Goal: Task Accomplishment & Management: Use online tool/utility

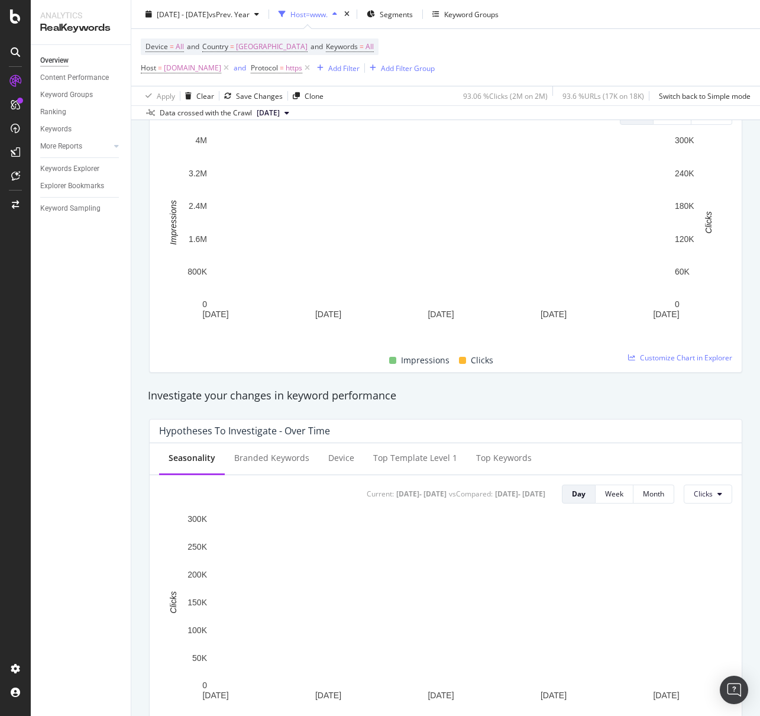
scroll to position [369, 0]
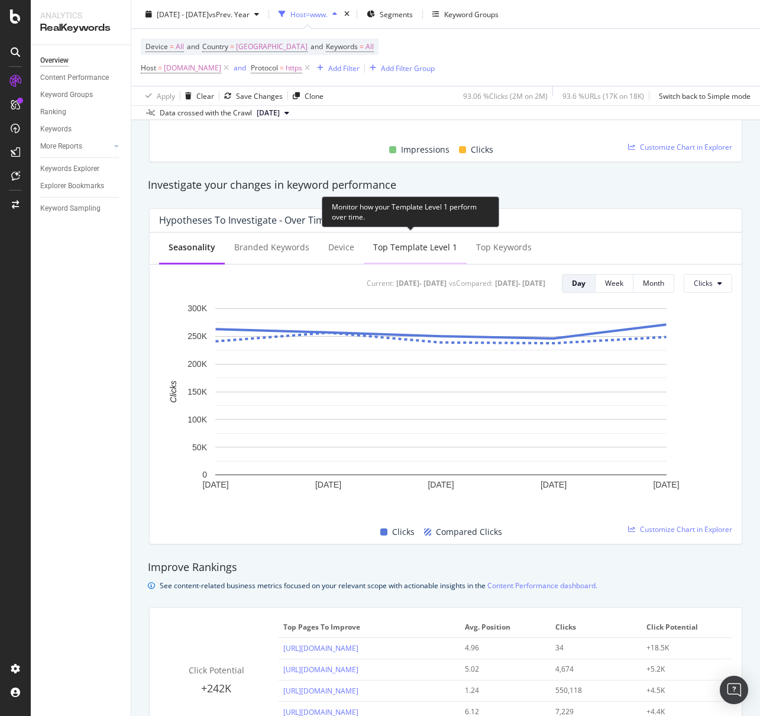
click at [394, 255] on div "Top Template Level 1" at bounding box center [415, 248] width 103 height 33
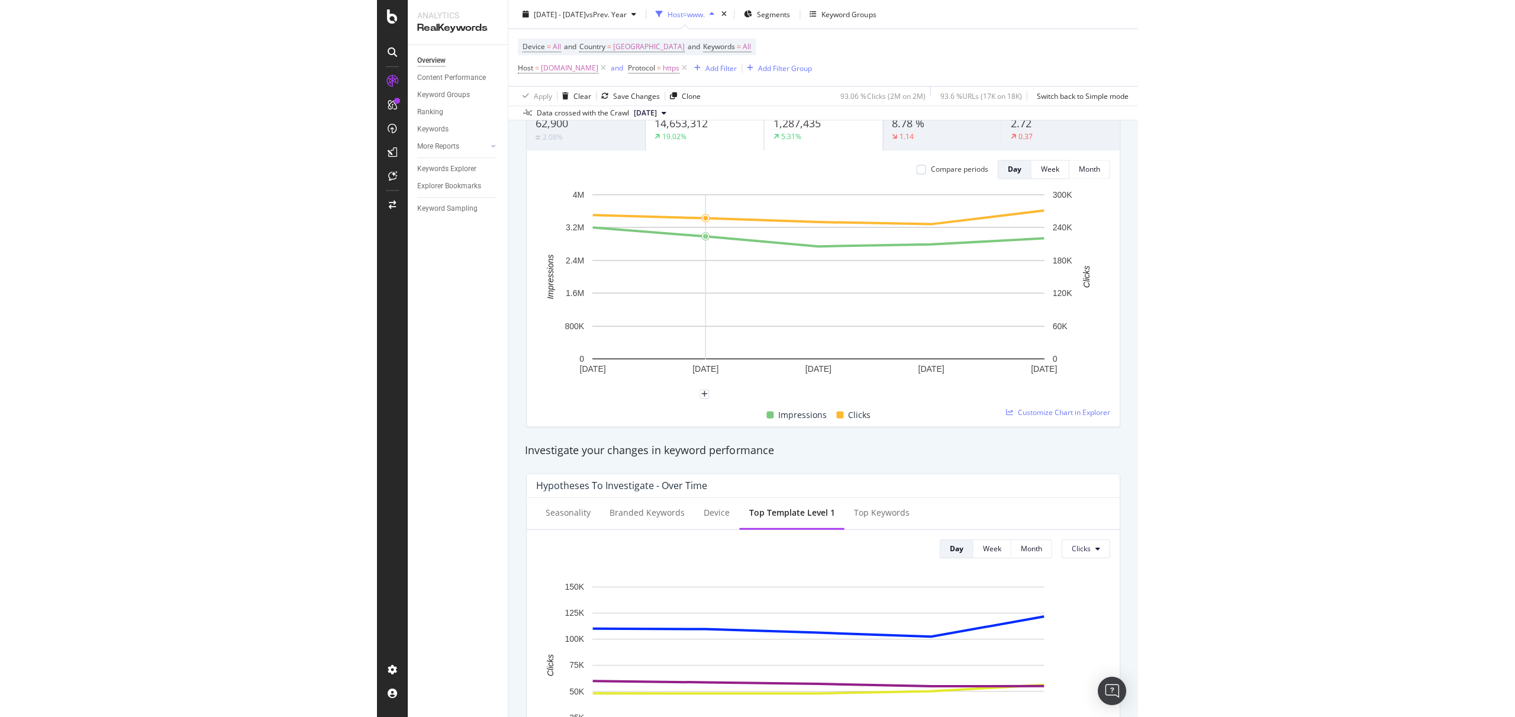
scroll to position [0, 0]
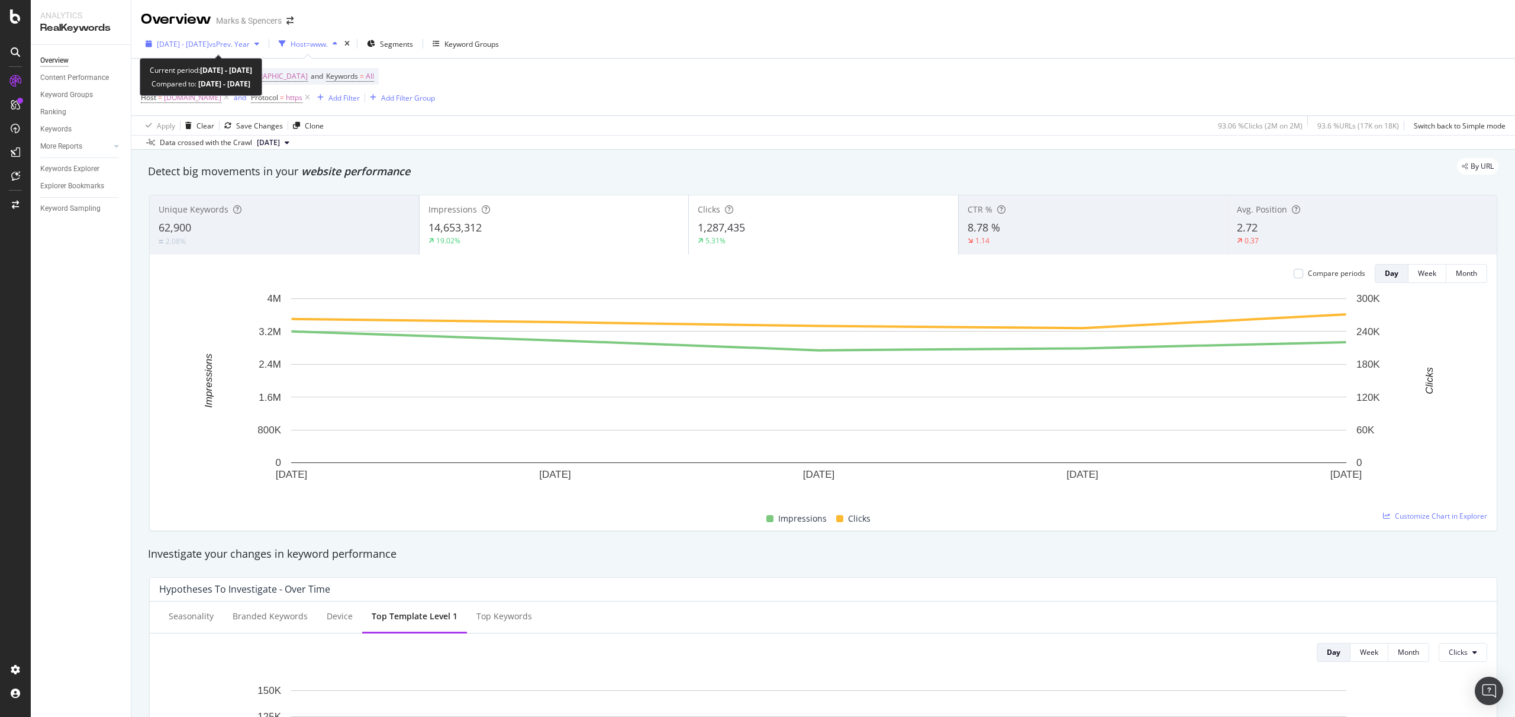
click at [243, 43] on span "vs Prev. Year" at bounding box center [229, 44] width 41 height 10
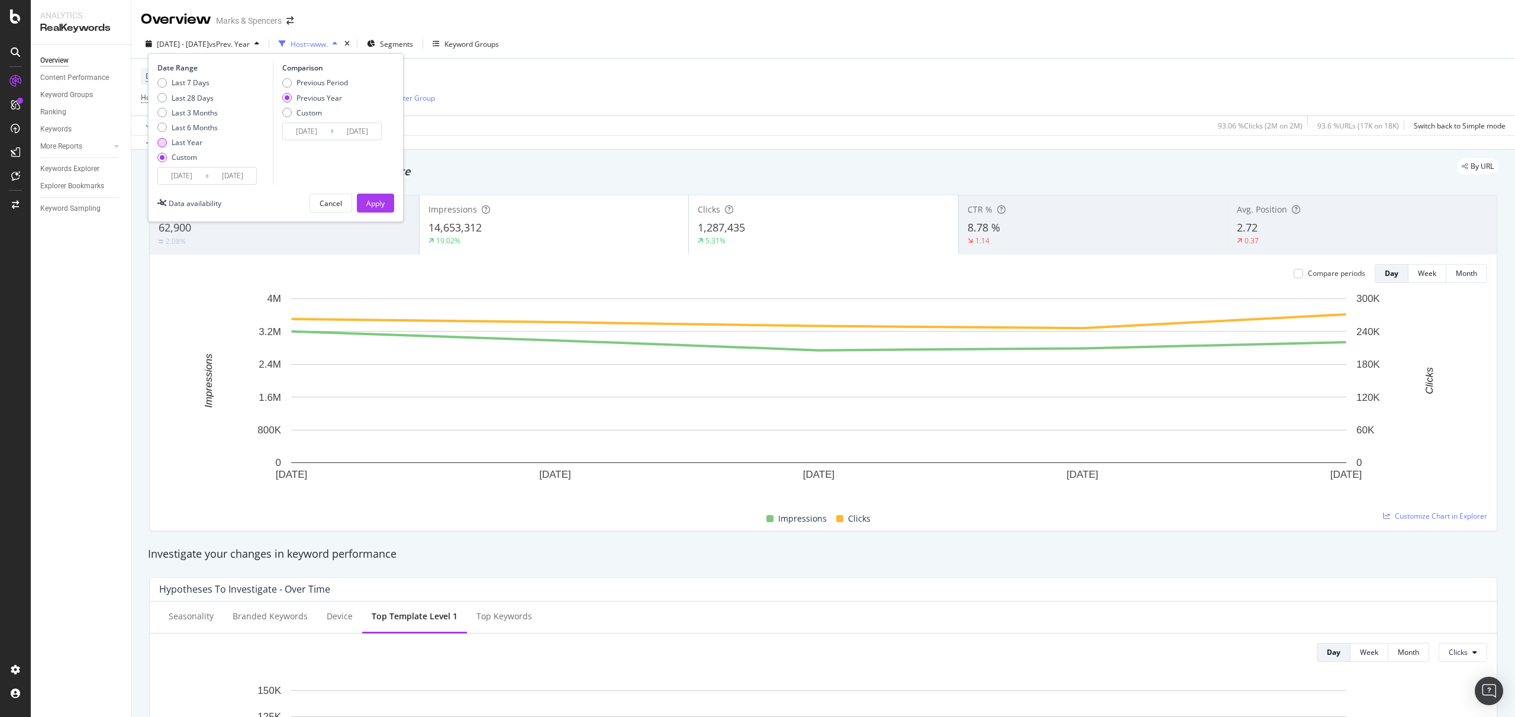
click at [191, 145] on div "Last Year" at bounding box center [187, 142] width 31 height 10
type input "[DATE]"
click at [196, 182] on input "[DATE]" at bounding box center [181, 175] width 47 height 17
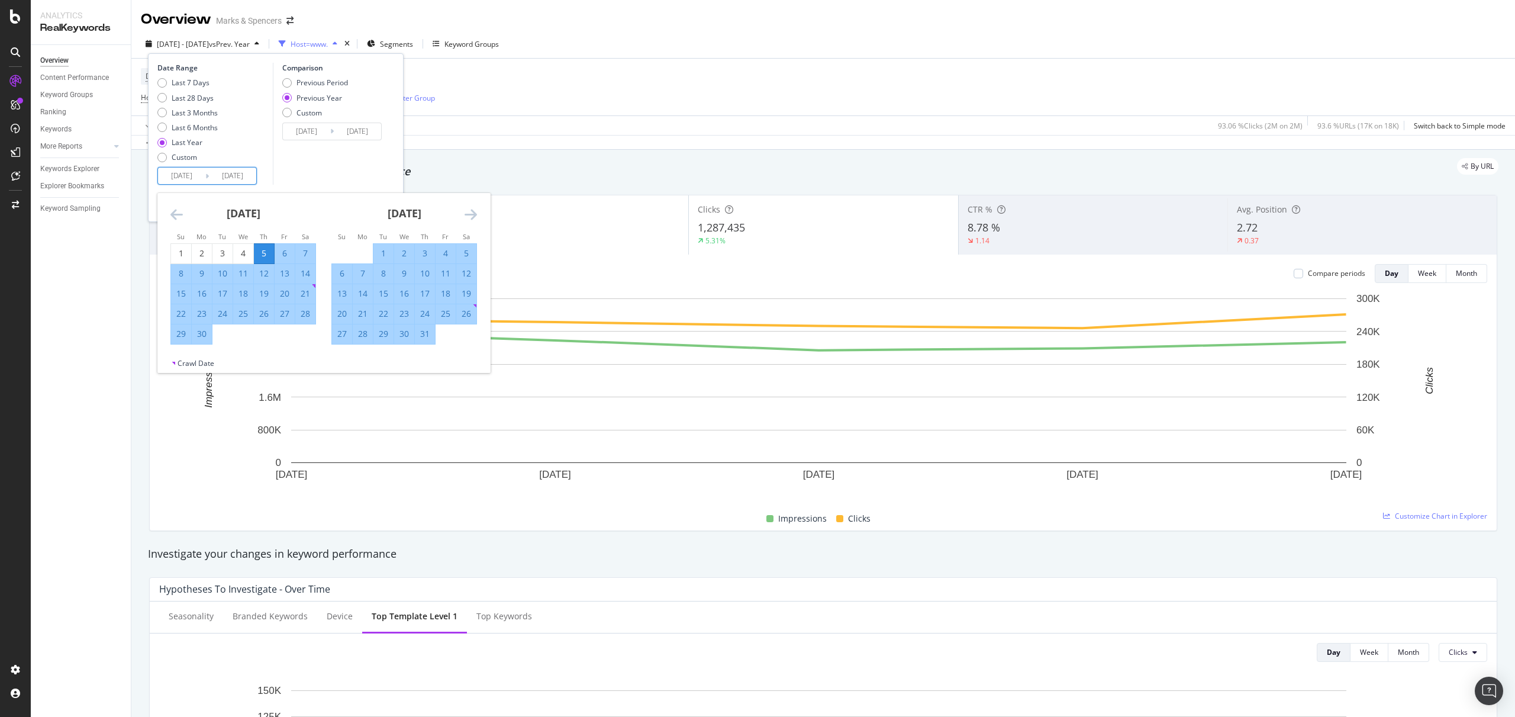
click at [326, 180] on div "Comparison Previous Period Previous Year Custom [DATE] Navigate forward to inte…" at bounding box center [329, 124] width 112 height 122
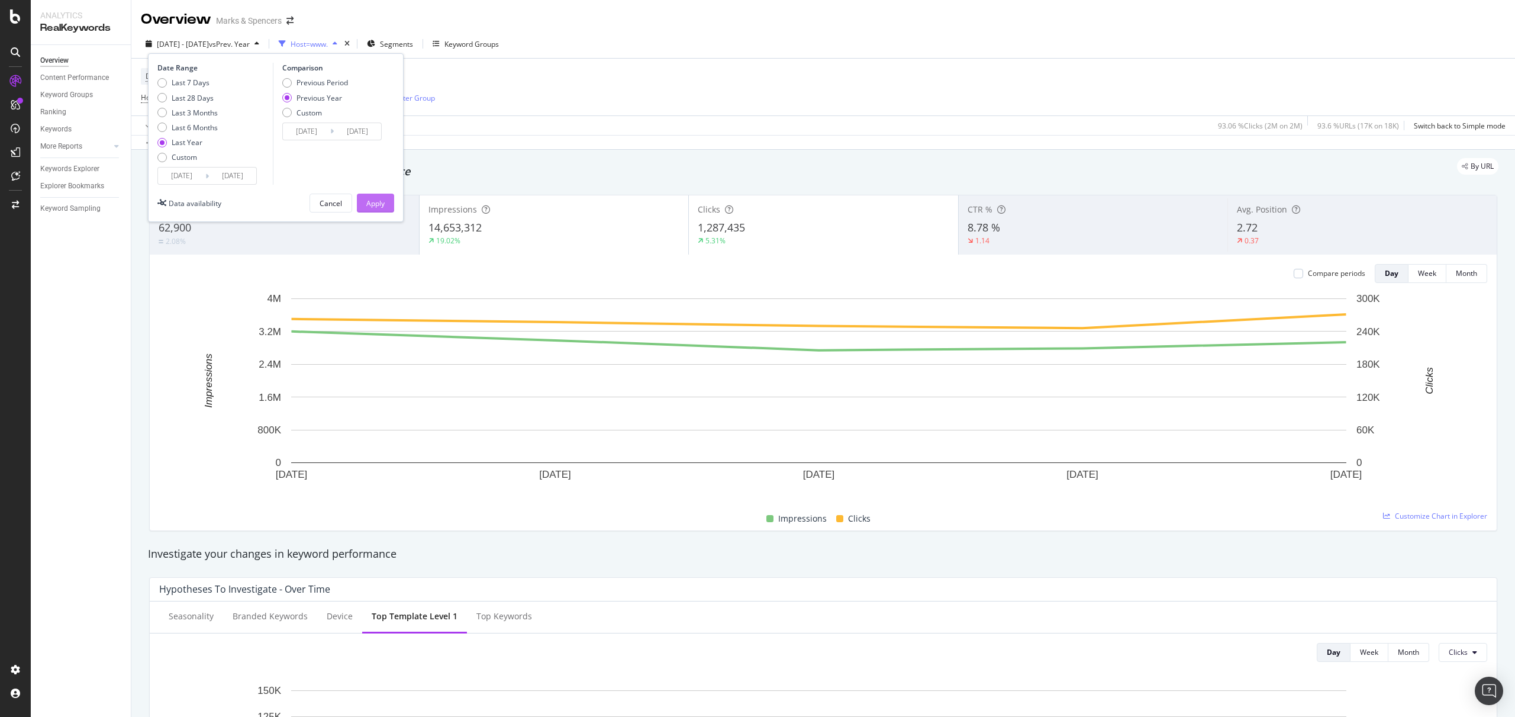
click at [381, 204] on div "Apply" at bounding box center [375, 203] width 18 height 10
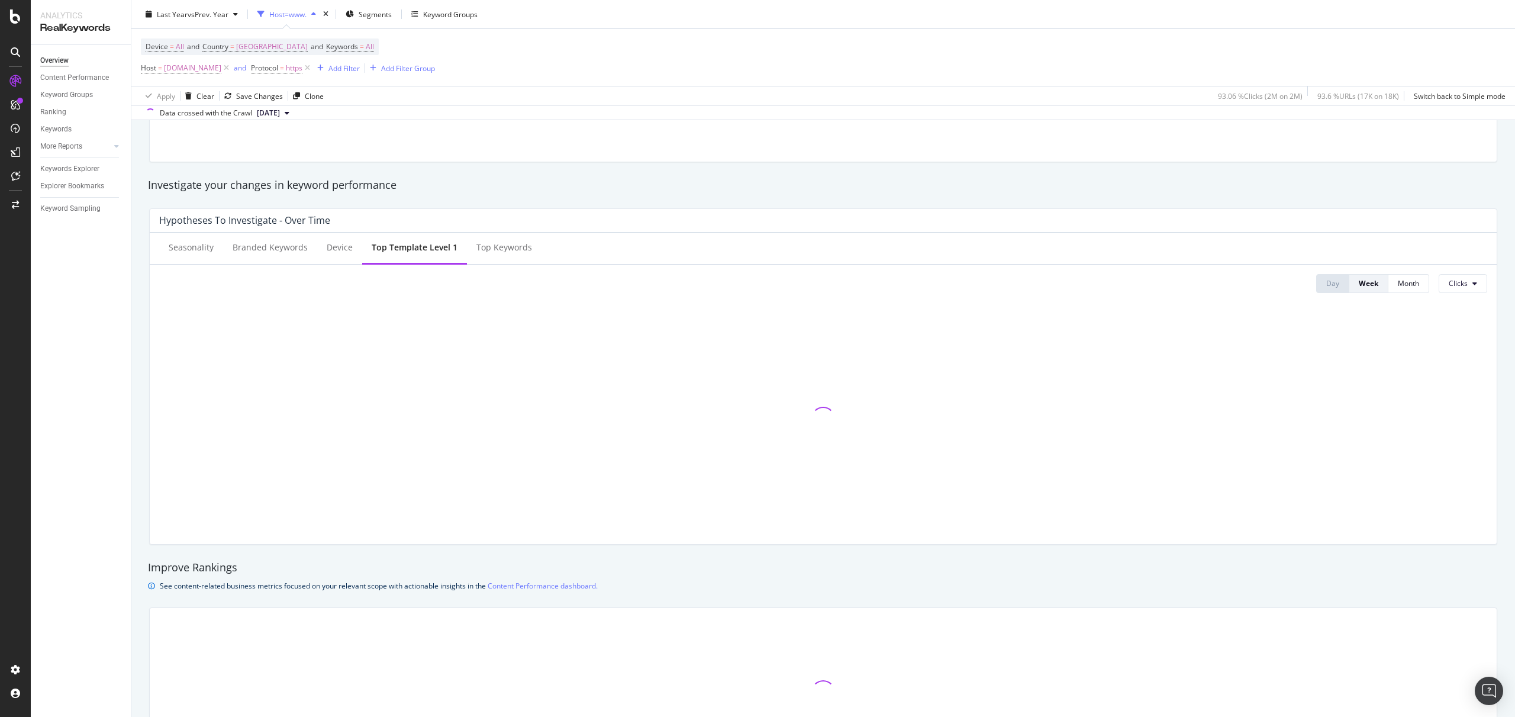
scroll to position [421, 0]
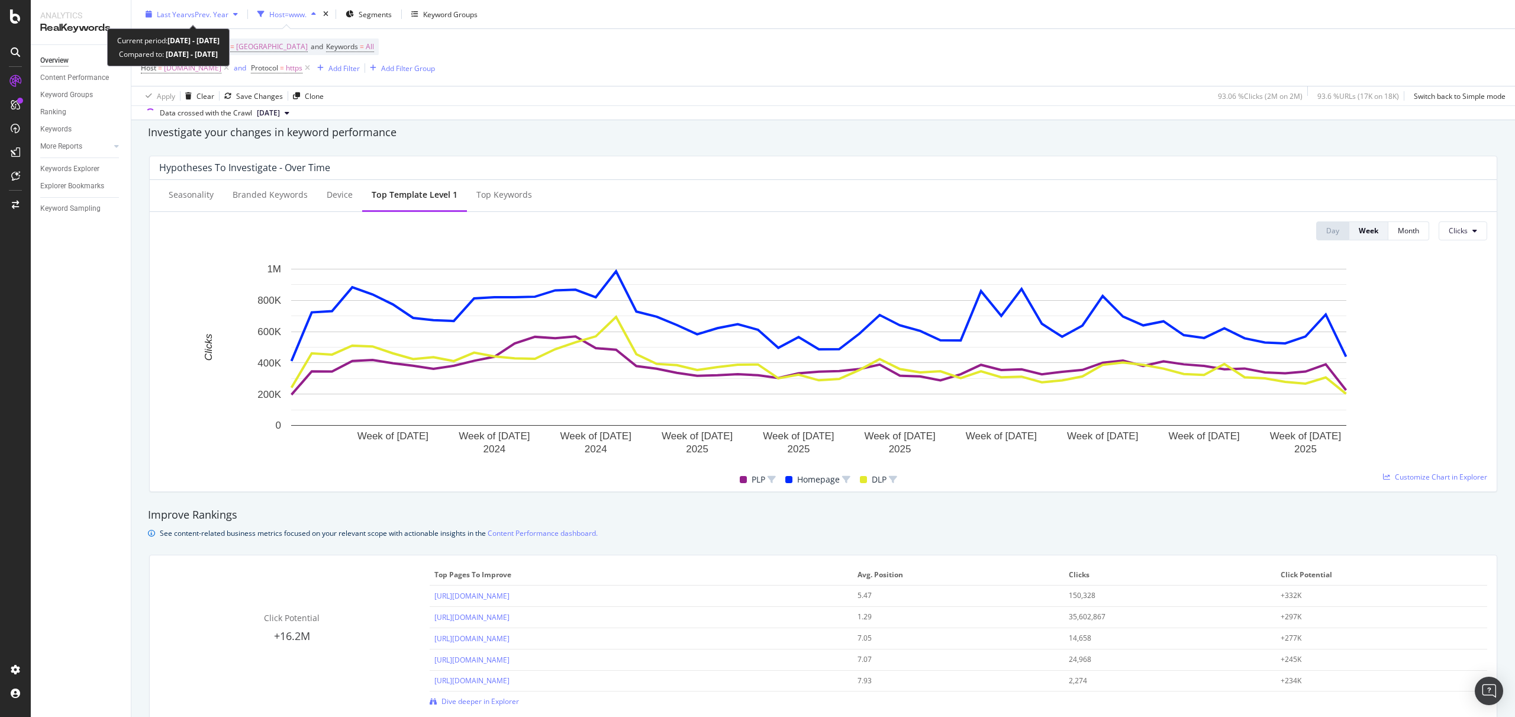
click at [196, 13] on span "vs Prev. Year" at bounding box center [208, 14] width 41 height 10
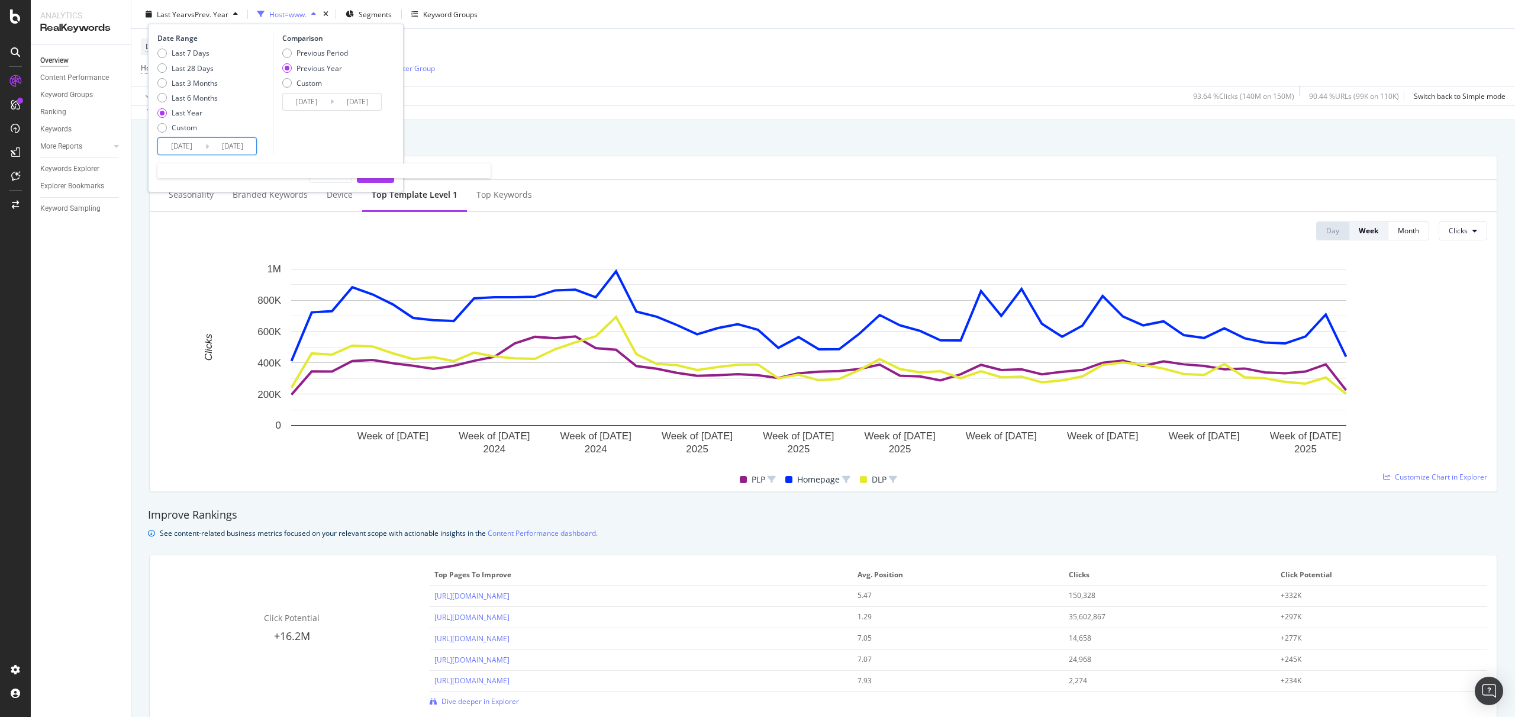
click at [182, 149] on input "[DATE]" at bounding box center [181, 146] width 47 height 17
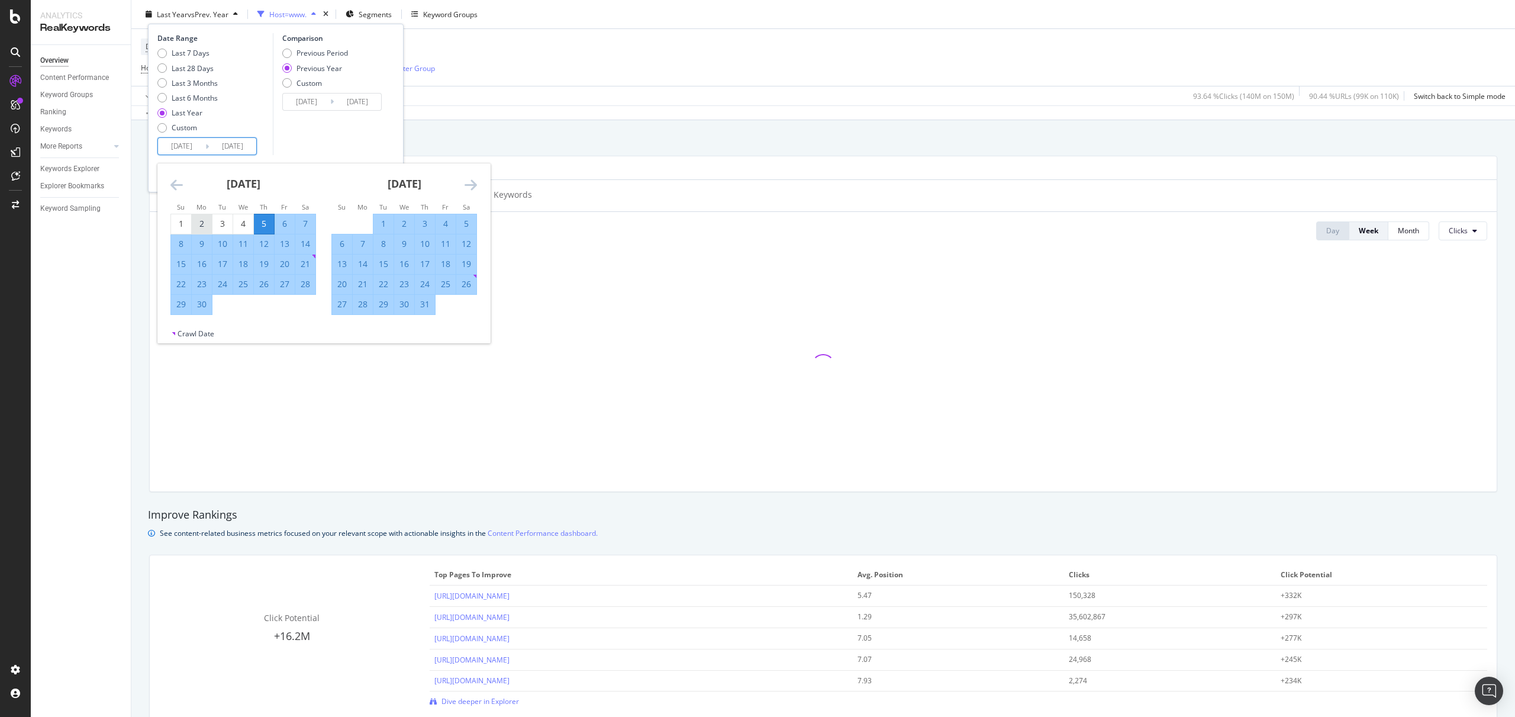
click at [202, 223] on div "2" at bounding box center [202, 224] width 20 height 12
type input "[DATE]"
click at [474, 188] on icon "Move forward to switch to the next month." at bounding box center [470, 185] width 12 height 14
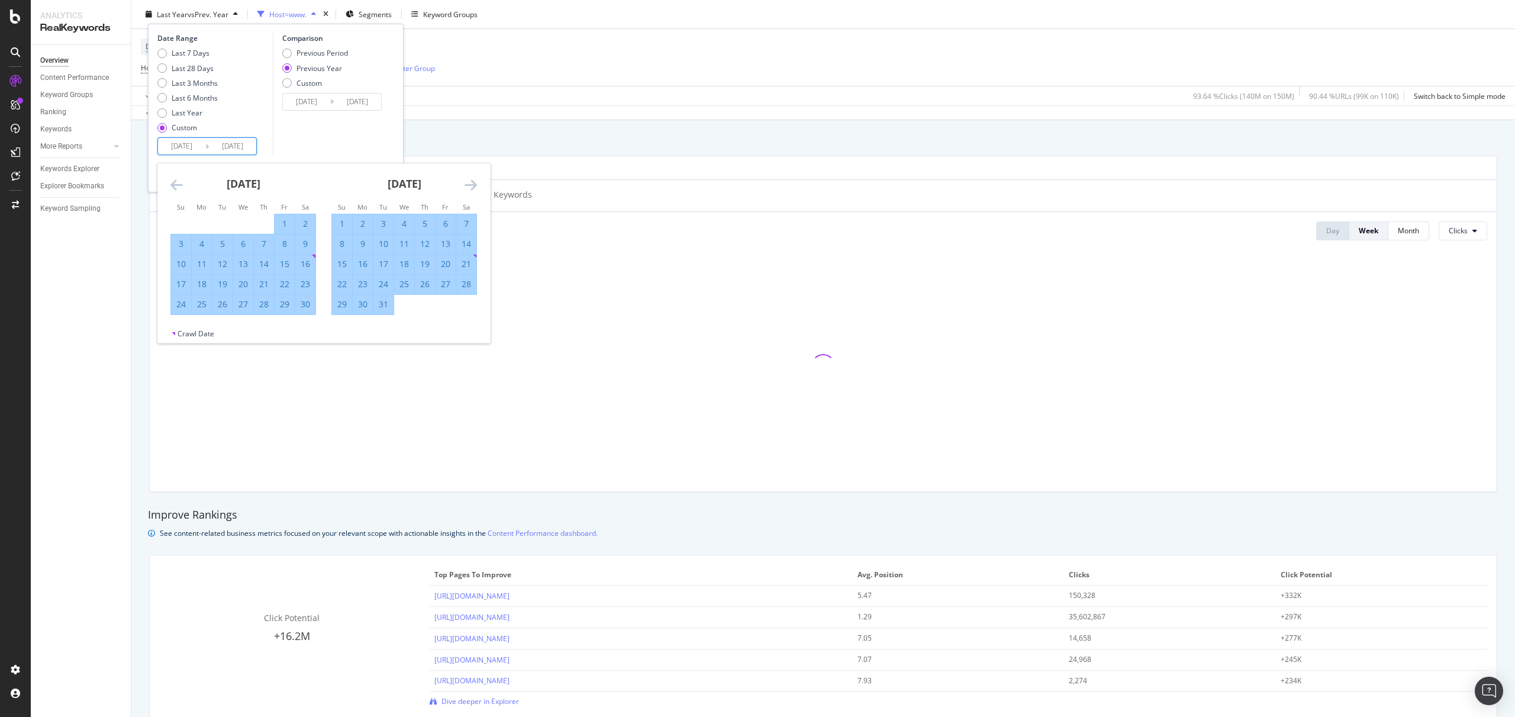
click at [475, 187] on icon "Move forward to switch to the next month." at bounding box center [470, 185] width 12 height 14
click at [477, 186] on div "[DATE] 1 2 3 4 5 6 7 8 9 10 11 12 13 14 15 16 17 18 19 20 21 22 23 24 25 26 27 …" at bounding box center [323, 245] width 333 height 165
click at [477, 186] on div "[DATE] 1 2 3 4 5 6 7 8 9 10 11 12 13 14 15 16 17 18 19 20 21 22 23 24 25 26 27 …" at bounding box center [404, 238] width 161 height 151
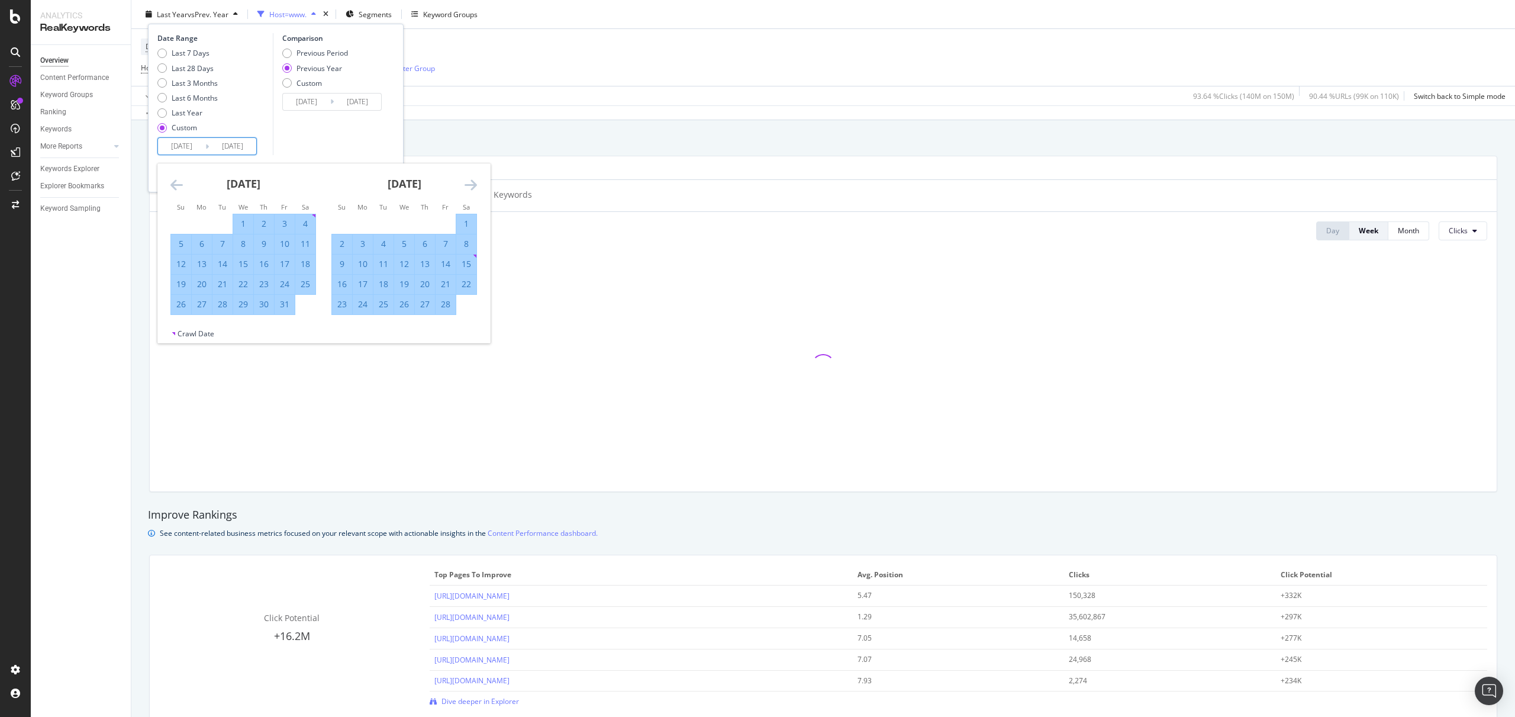
click at [476, 187] on icon "Move forward to switch to the next month." at bounding box center [470, 185] width 12 height 14
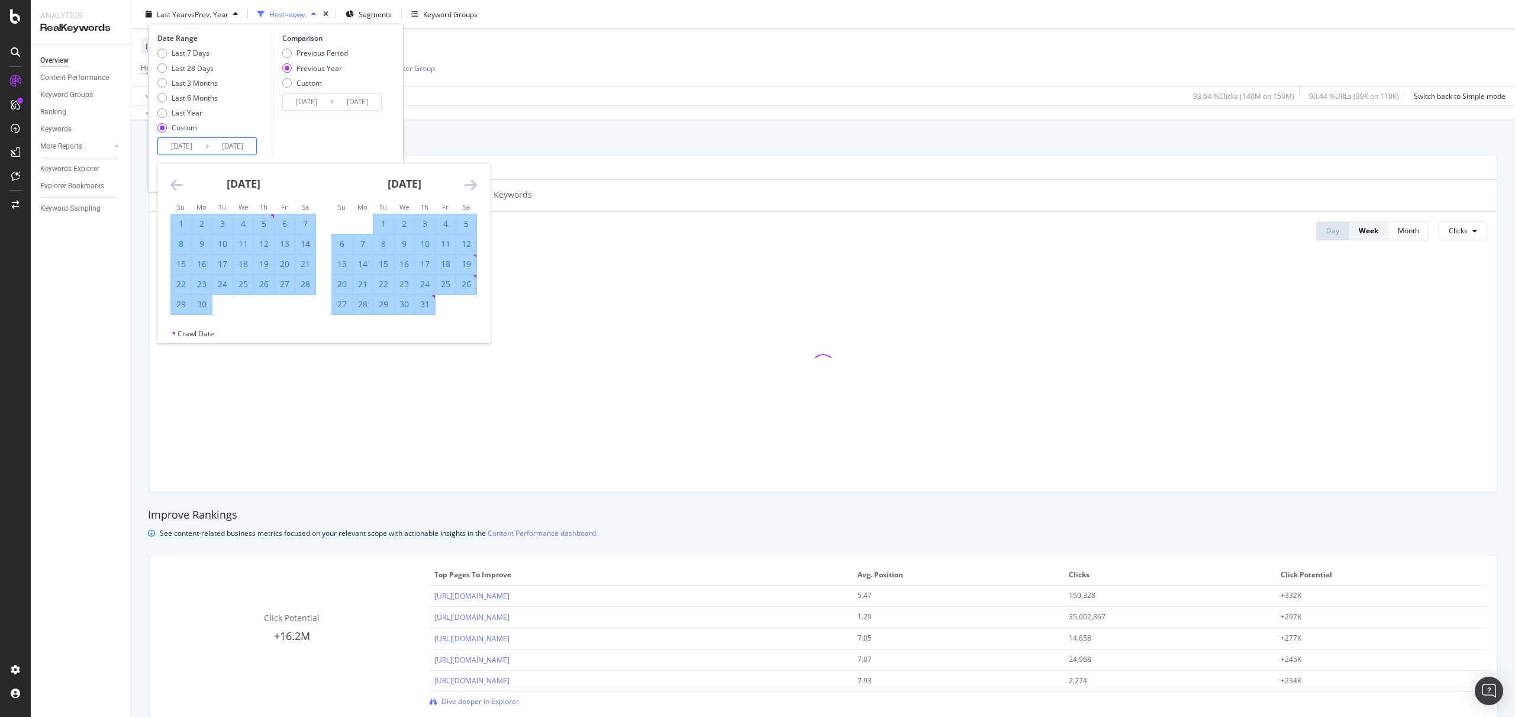
click at [475, 187] on icon "Move forward to switch to the next month." at bounding box center [470, 185] width 12 height 14
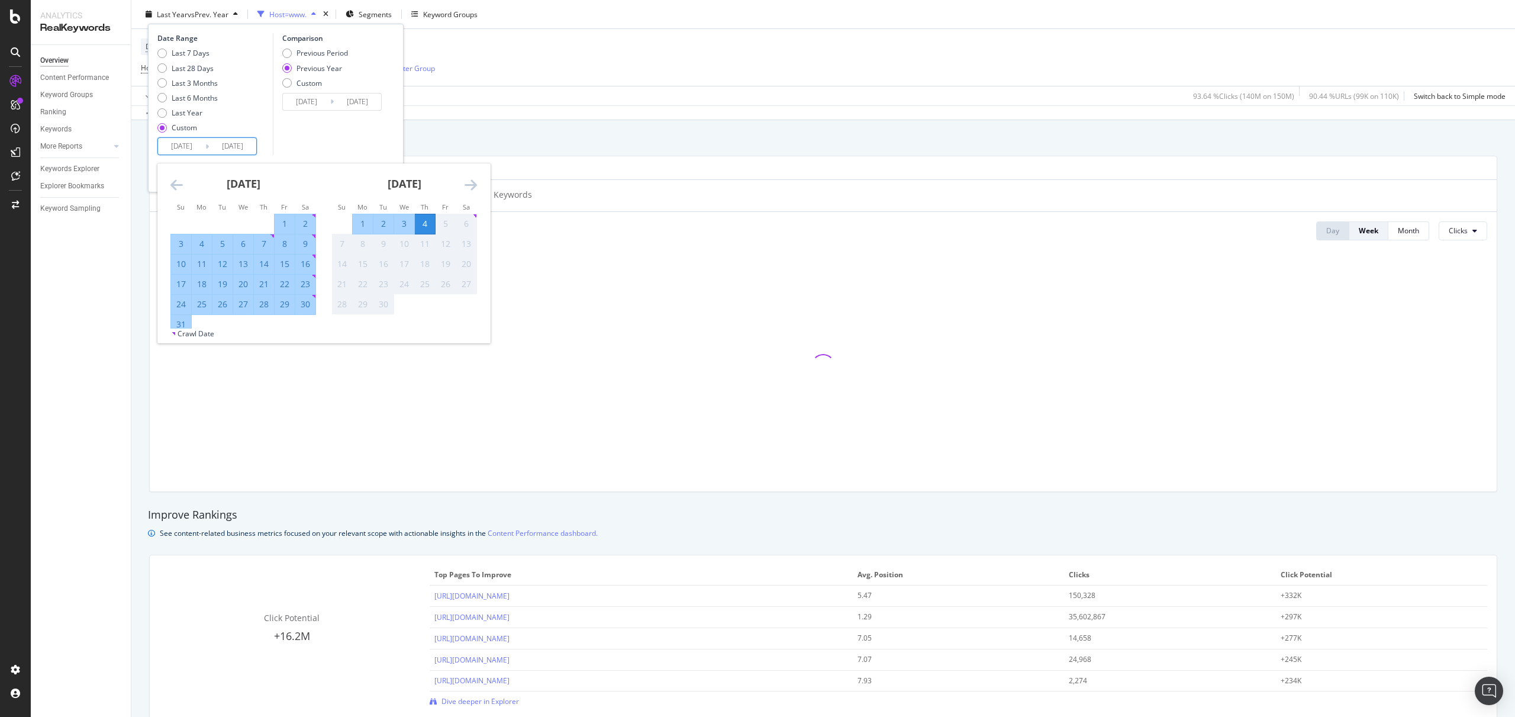
click at [475, 187] on icon "Move forward to switch to the next month." at bounding box center [470, 185] width 12 height 14
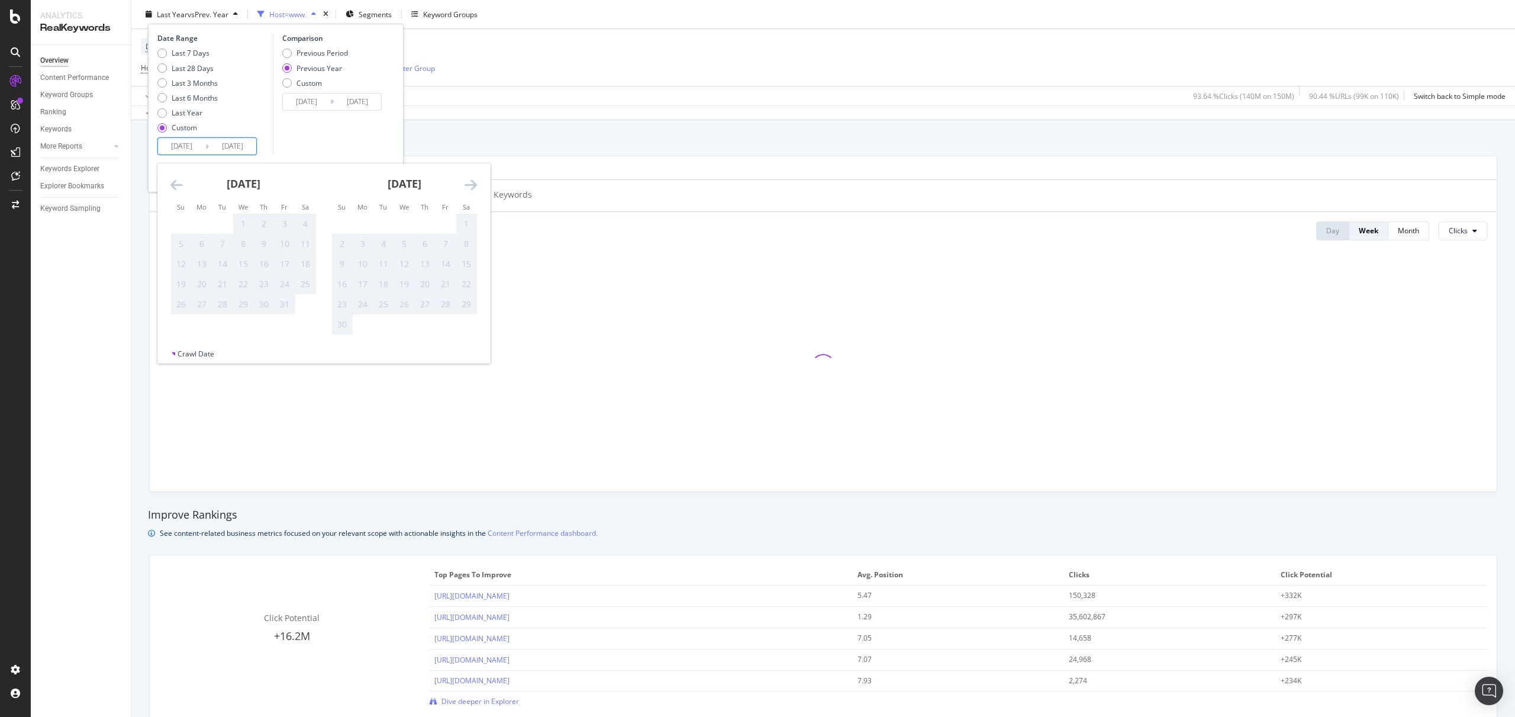
click at [184, 183] on div "[DATE]" at bounding box center [243, 188] width 146 height 50
click at [174, 183] on icon "Move backward to switch to the previous month." at bounding box center [176, 185] width 12 height 14
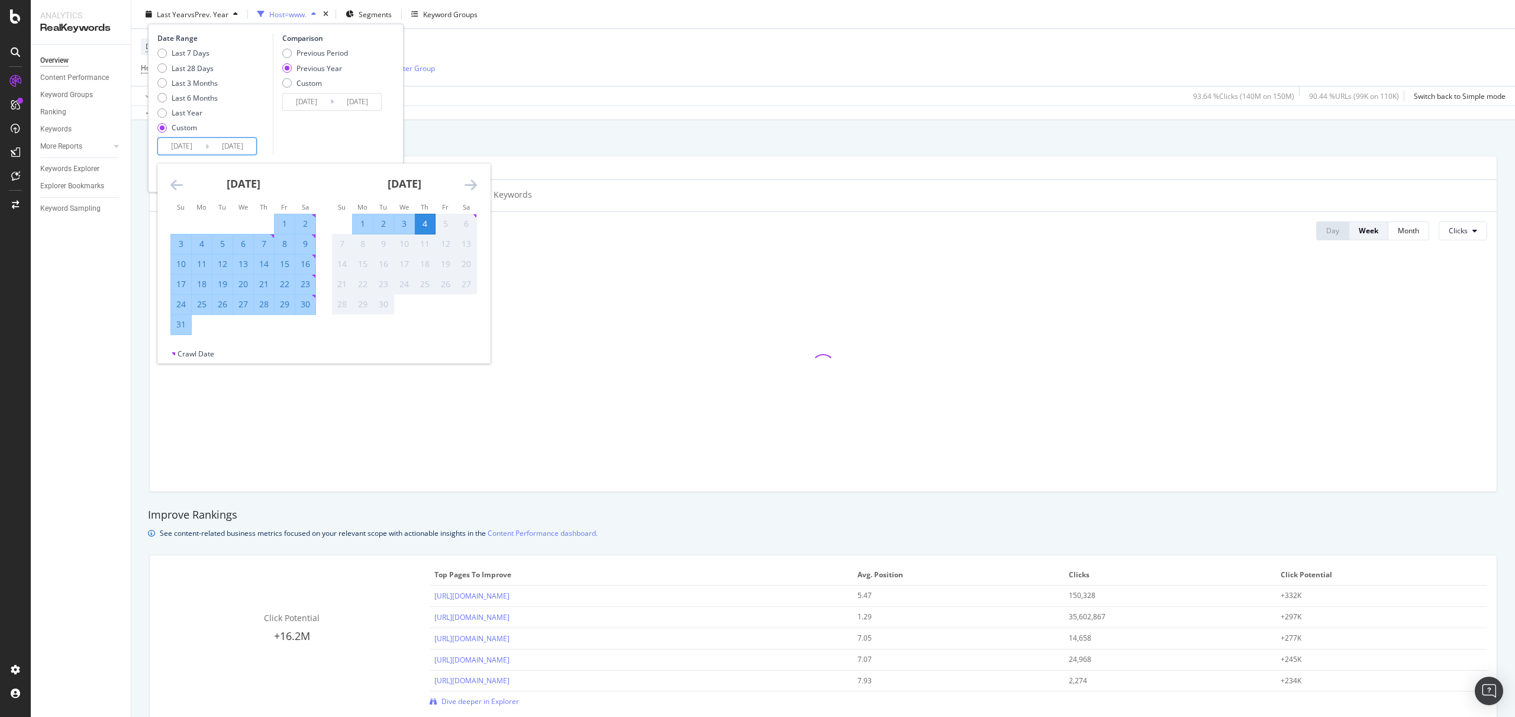
click at [188, 328] on div "31" at bounding box center [181, 324] width 20 height 12
type input "[DATE]"
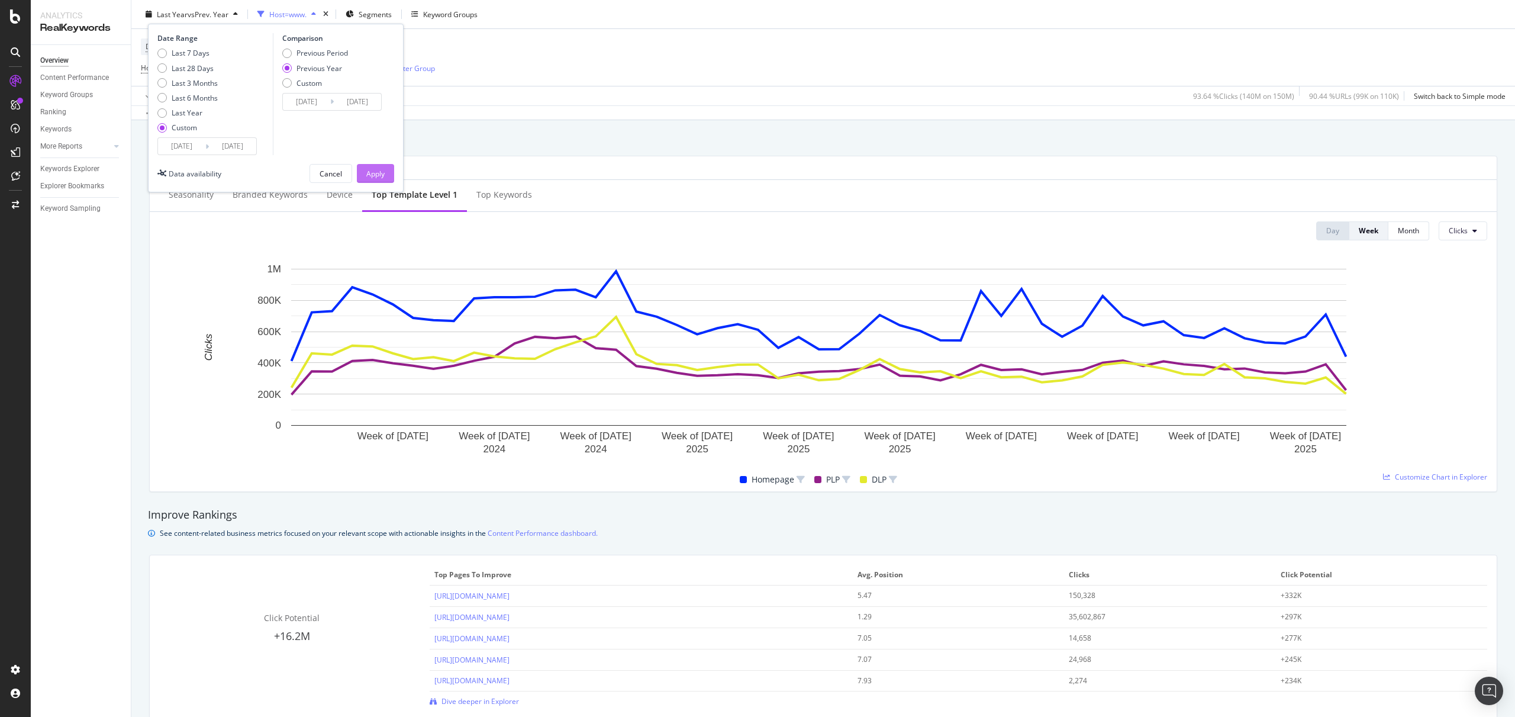
click at [376, 171] on div "Apply" at bounding box center [375, 173] width 18 height 10
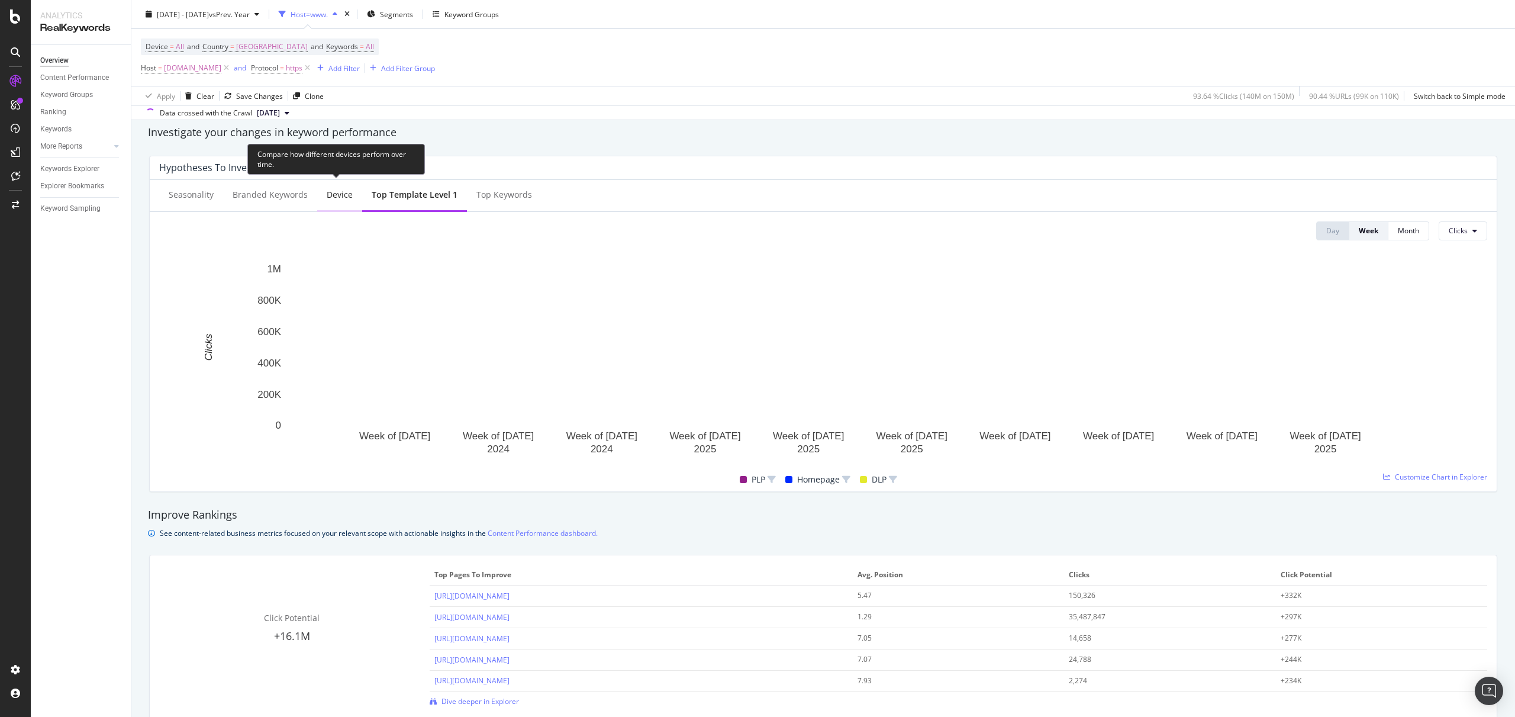
click at [331, 201] on div "Device" at bounding box center [339, 195] width 45 height 33
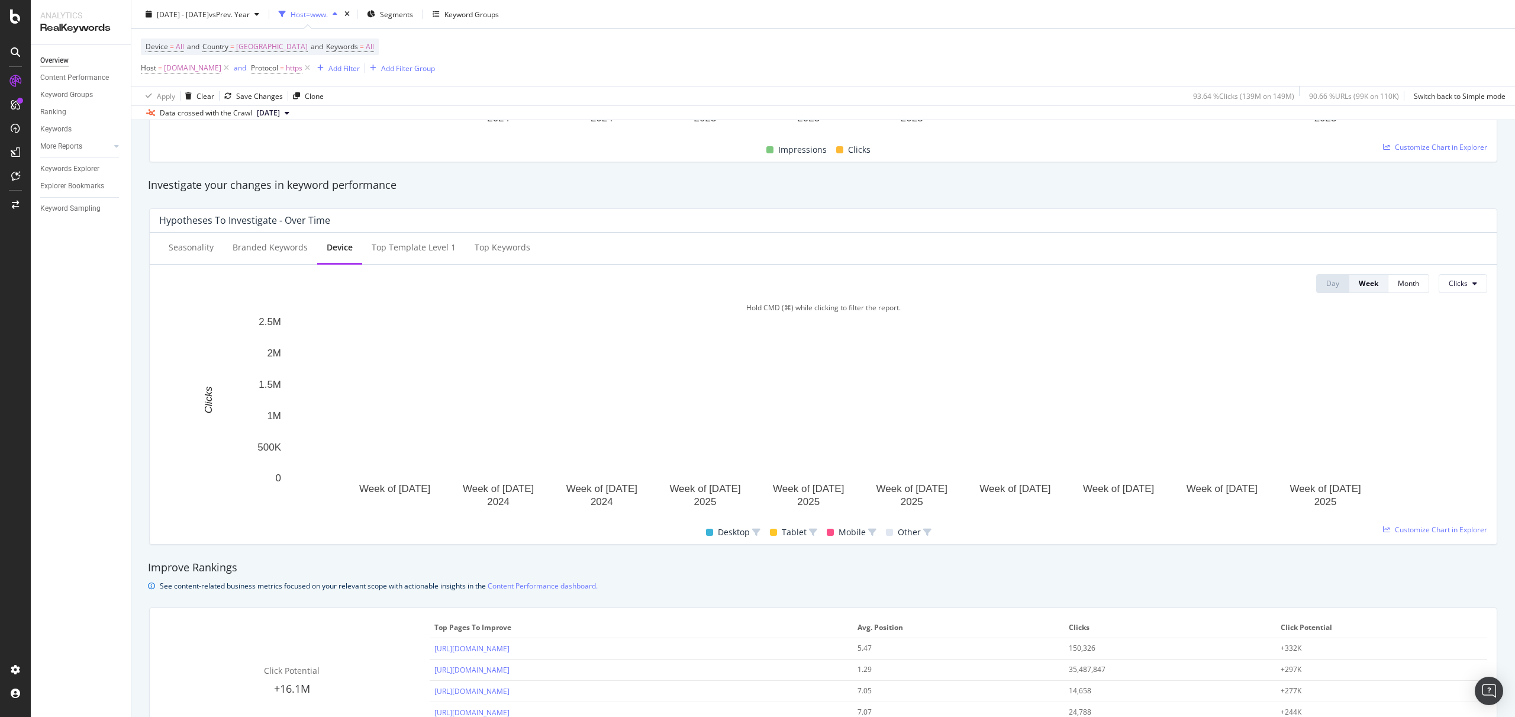
scroll to position [421, 0]
